Goal: Use online tool/utility: Use online tool/utility

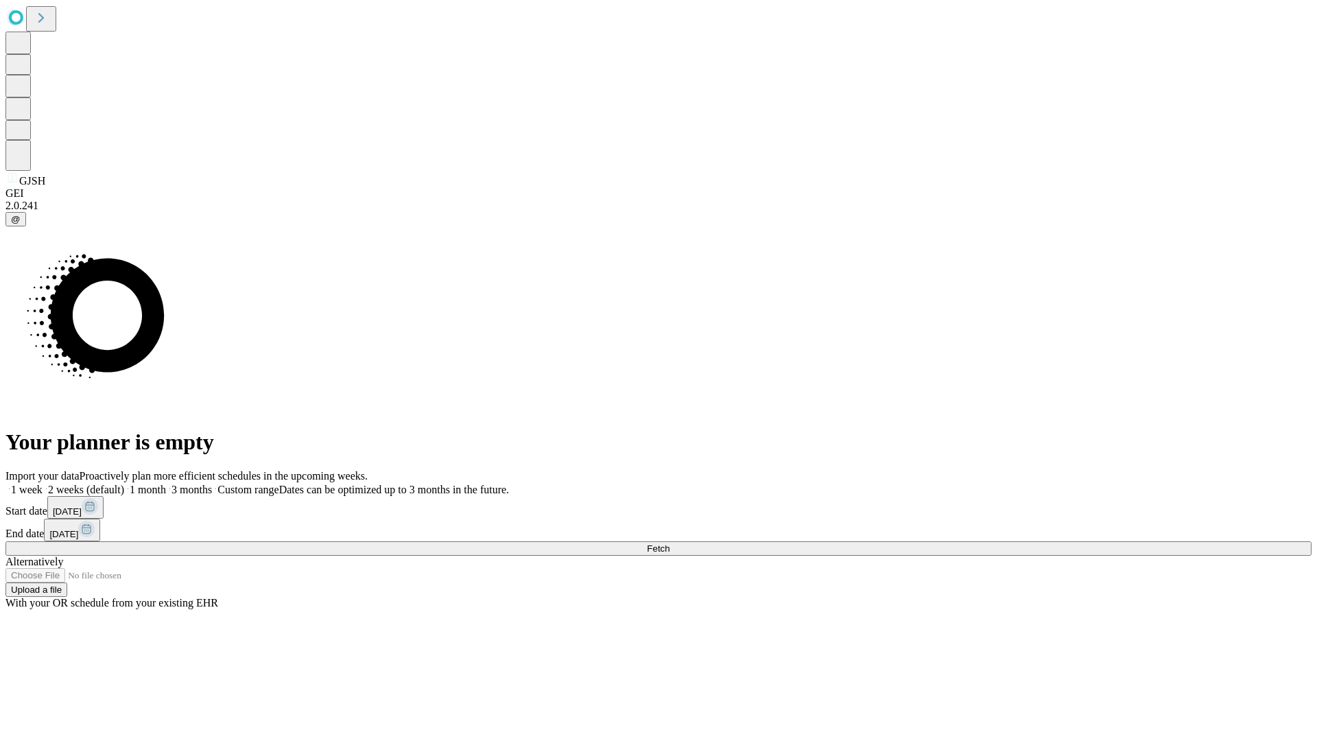
click at [669, 543] on span "Fetch" at bounding box center [658, 548] width 23 height 10
